Goal: Transaction & Acquisition: Purchase product/service

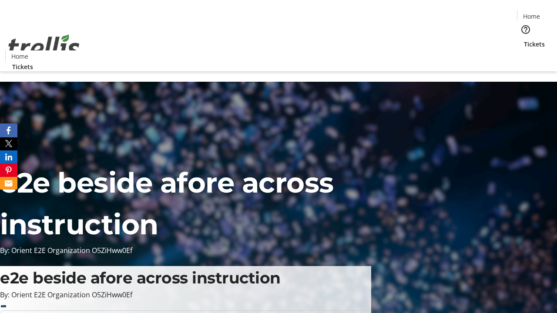
click at [524, 40] on span "Tickets" at bounding box center [534, 44] width 21 height 9
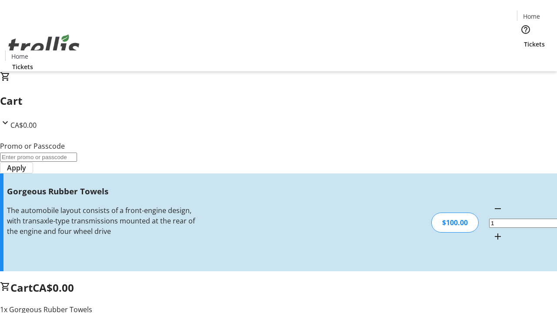
type input "FREE"
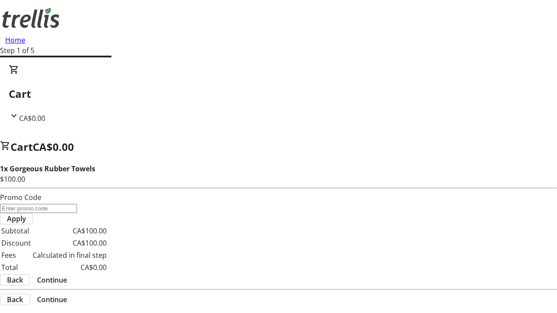
click at [67, 275] on span "Continue" at bounding box center [52, 280] width 30 height 10
